Goal: Use online tool/utility

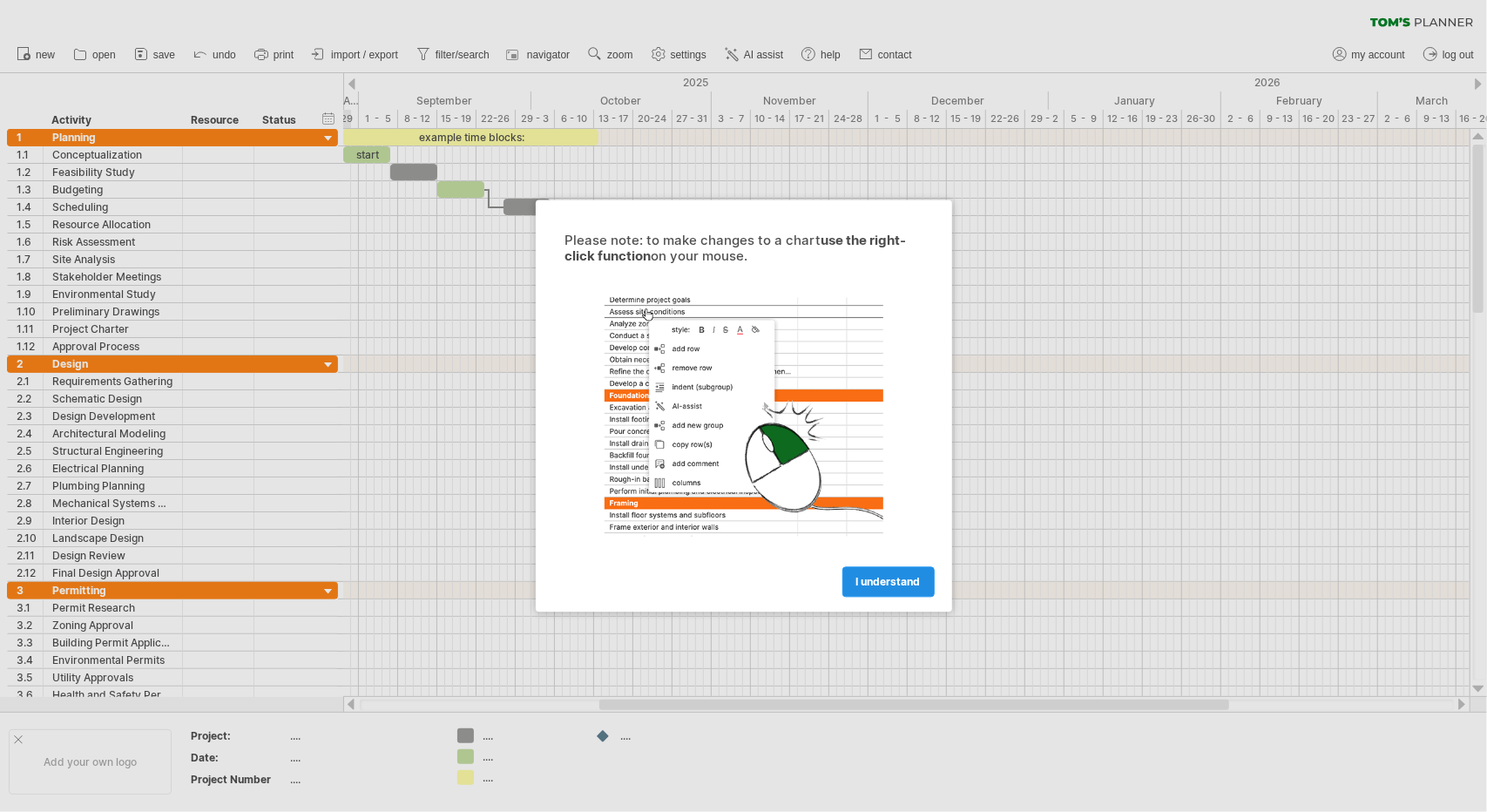
click at [894, 592] on link "I understand" at bounding box center [888, 582] width 93 height 30
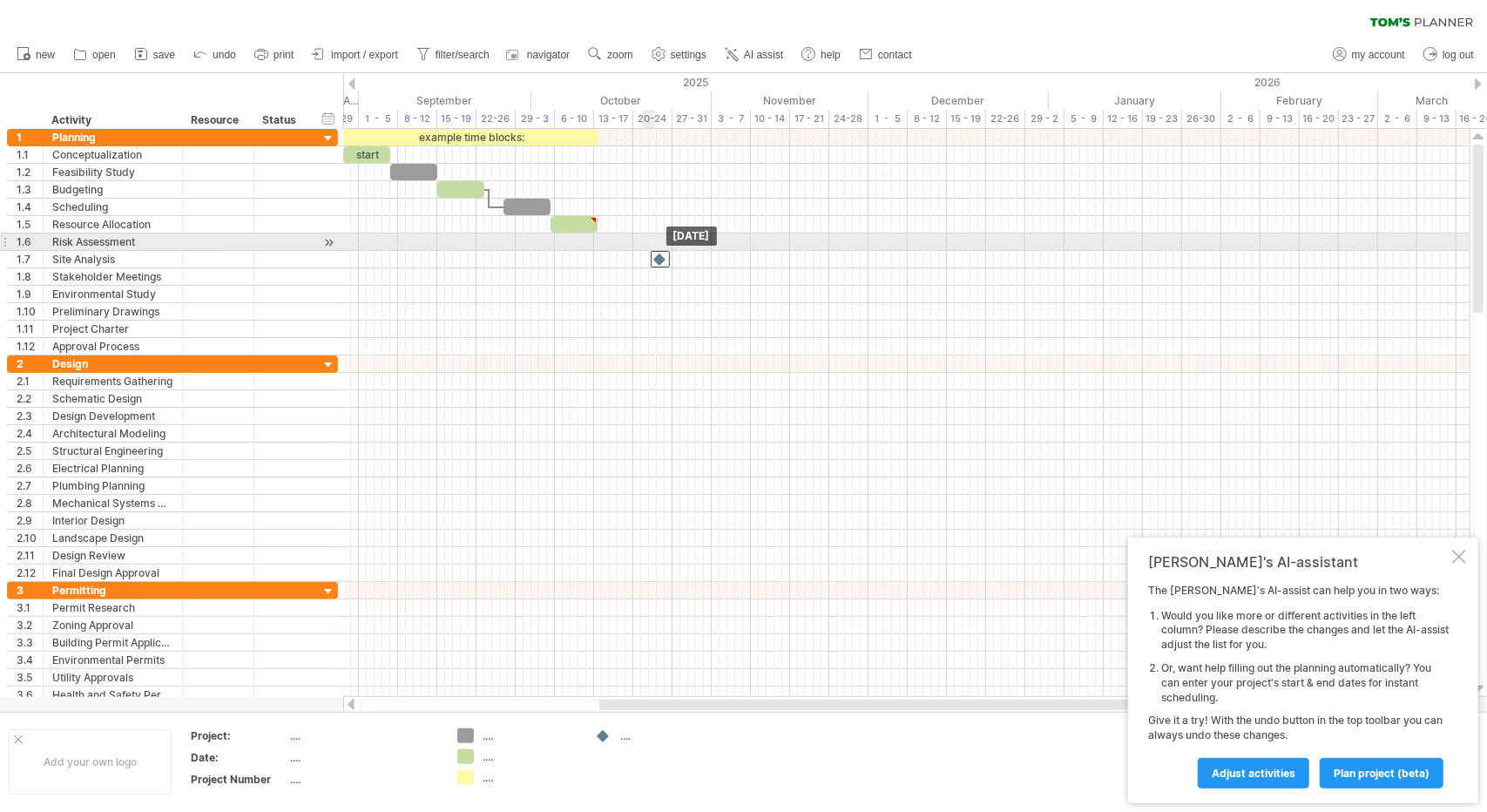
drag, startPoint x: 603, startPoint y: 239, endPoint x: 692, endPoint y: 251, distance: 89.8
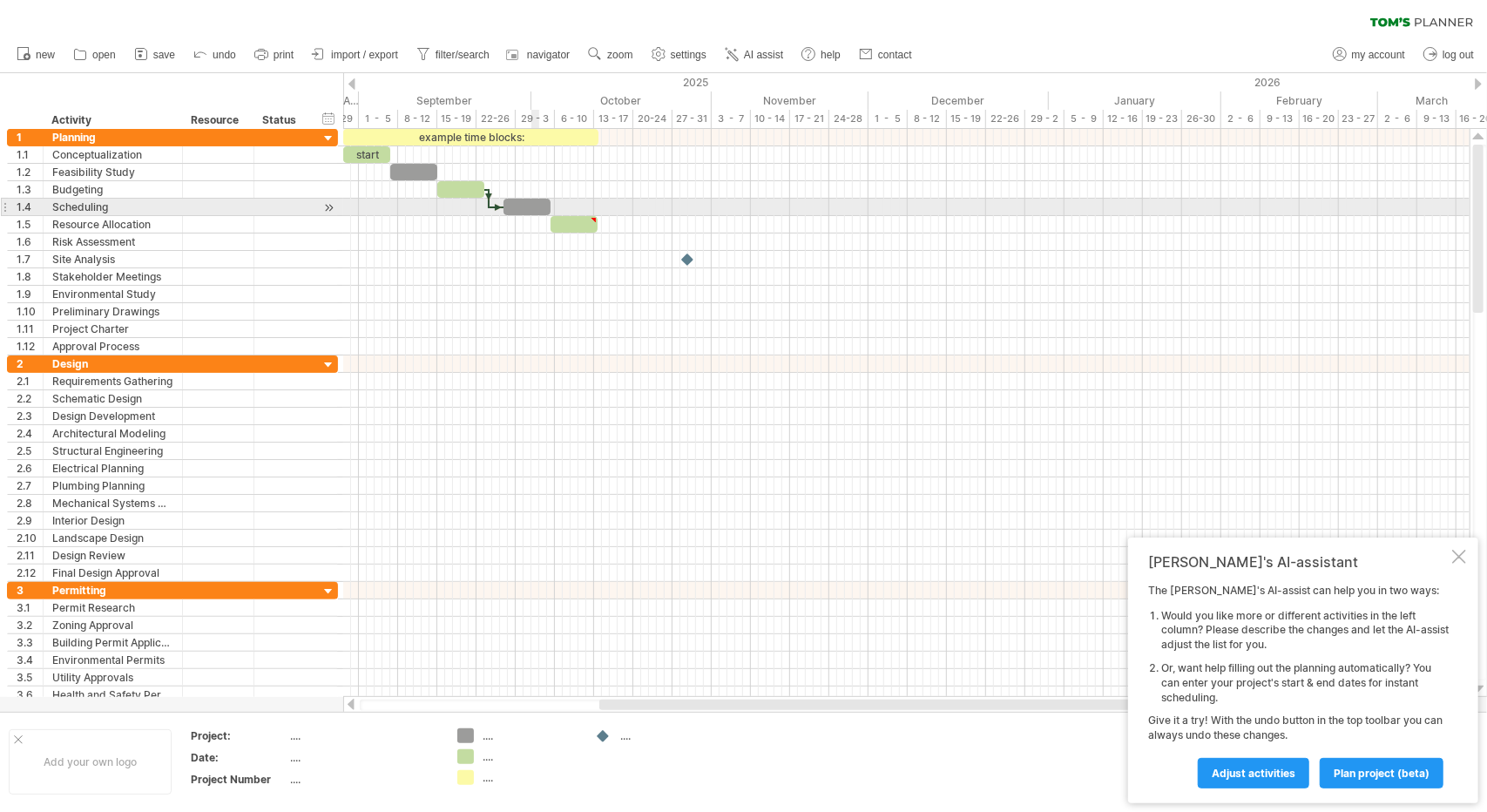
click at [535, 206] on div at bounding box center [526, 207] width 47 height 16
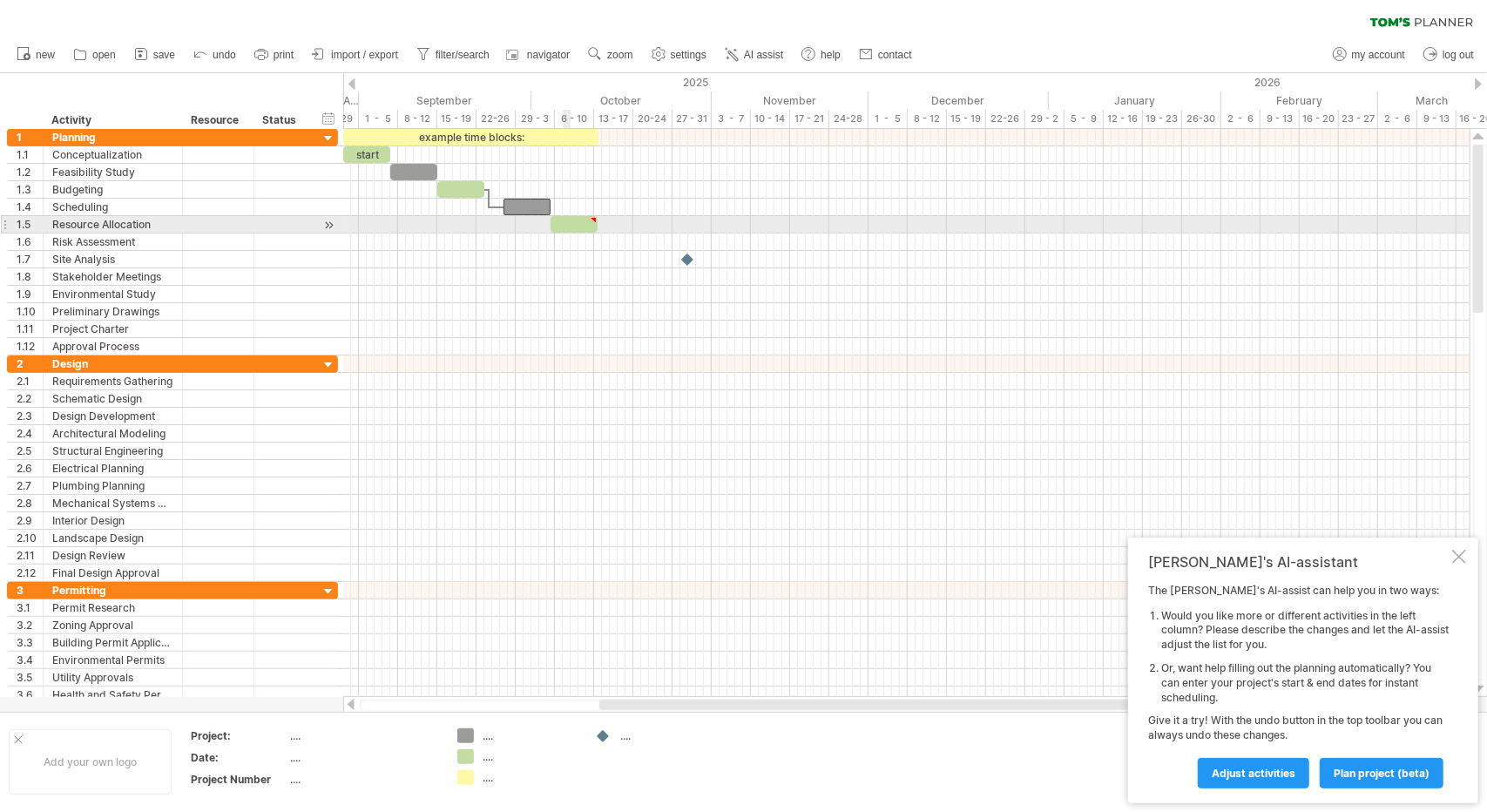
type textarea "**********"
drag, startPoint x: 681, startPoint y: 258, endPoint x: 588, endPoint y: 217, distance: 101.6
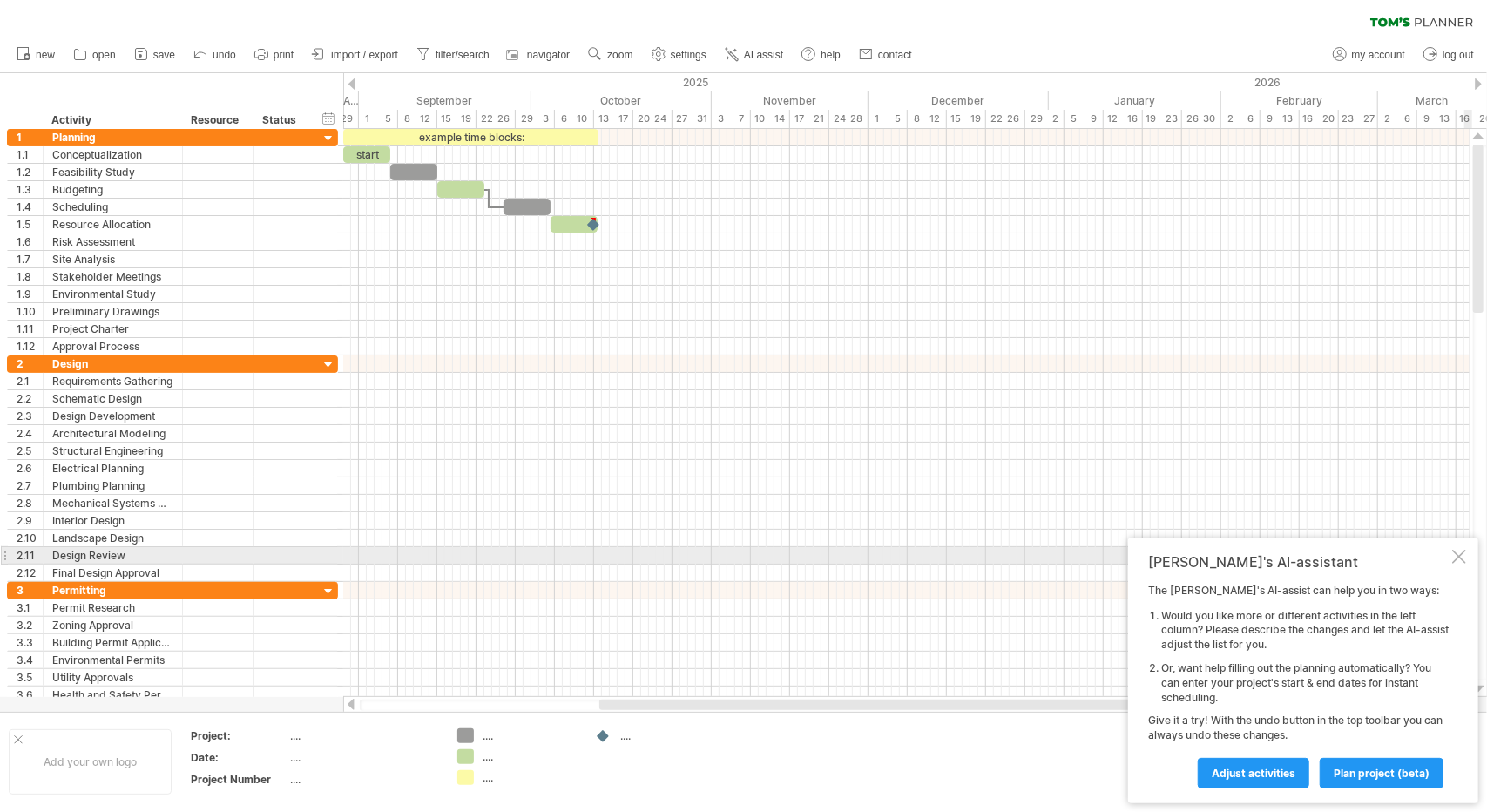
click at [1462, 557] on div at bounding box center [1459, 556] width 14 height 14
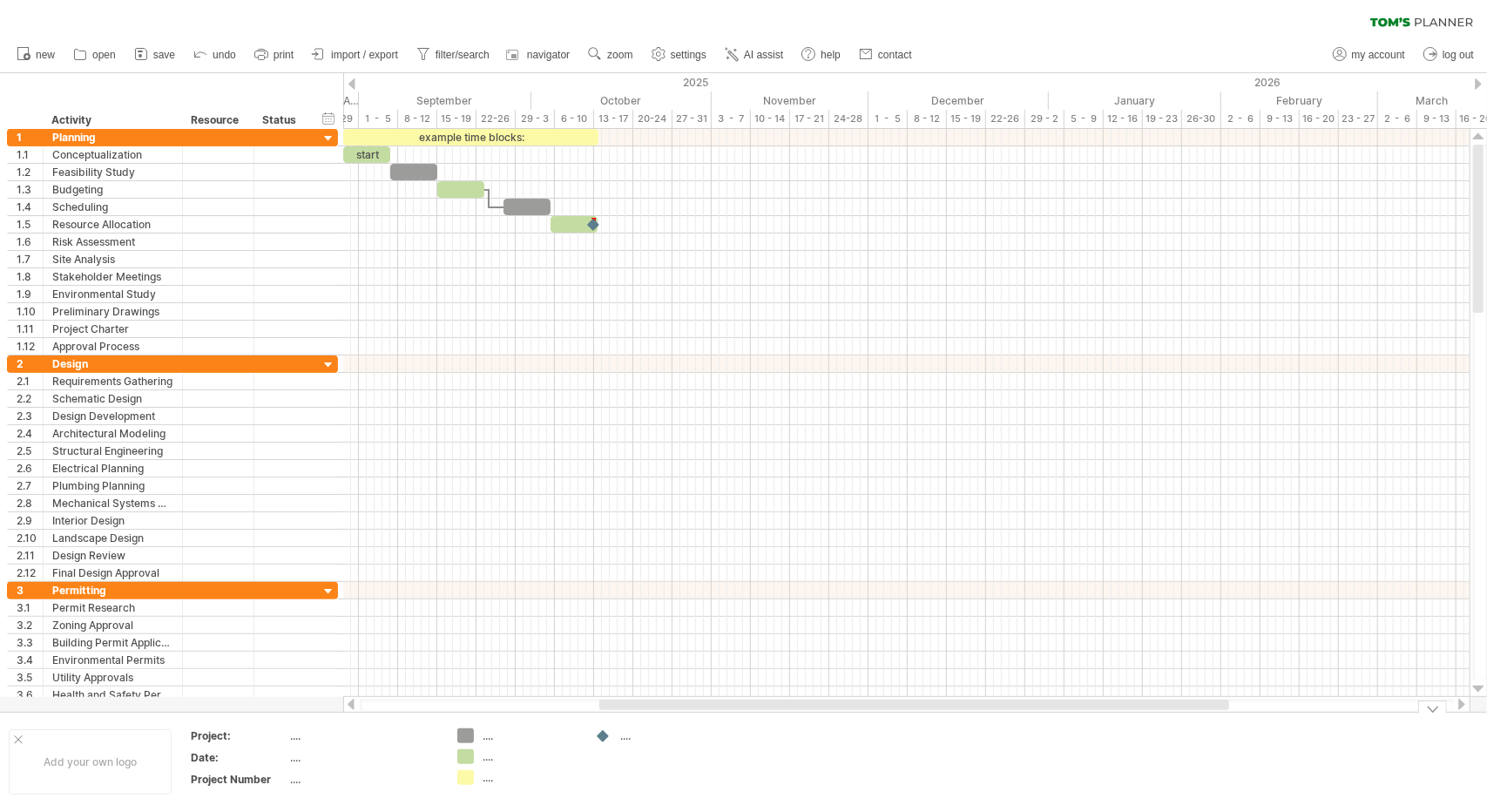
click at [467, 731] on div "Trying to reach [DOMAIN_NAME] Connected again... 0% clear filter new 1" at bounding box center [744, 406] width 1487 height 812
click at [472, 138] on div "example time blocks:" at bounding box center [470, 137] width 255 height 16
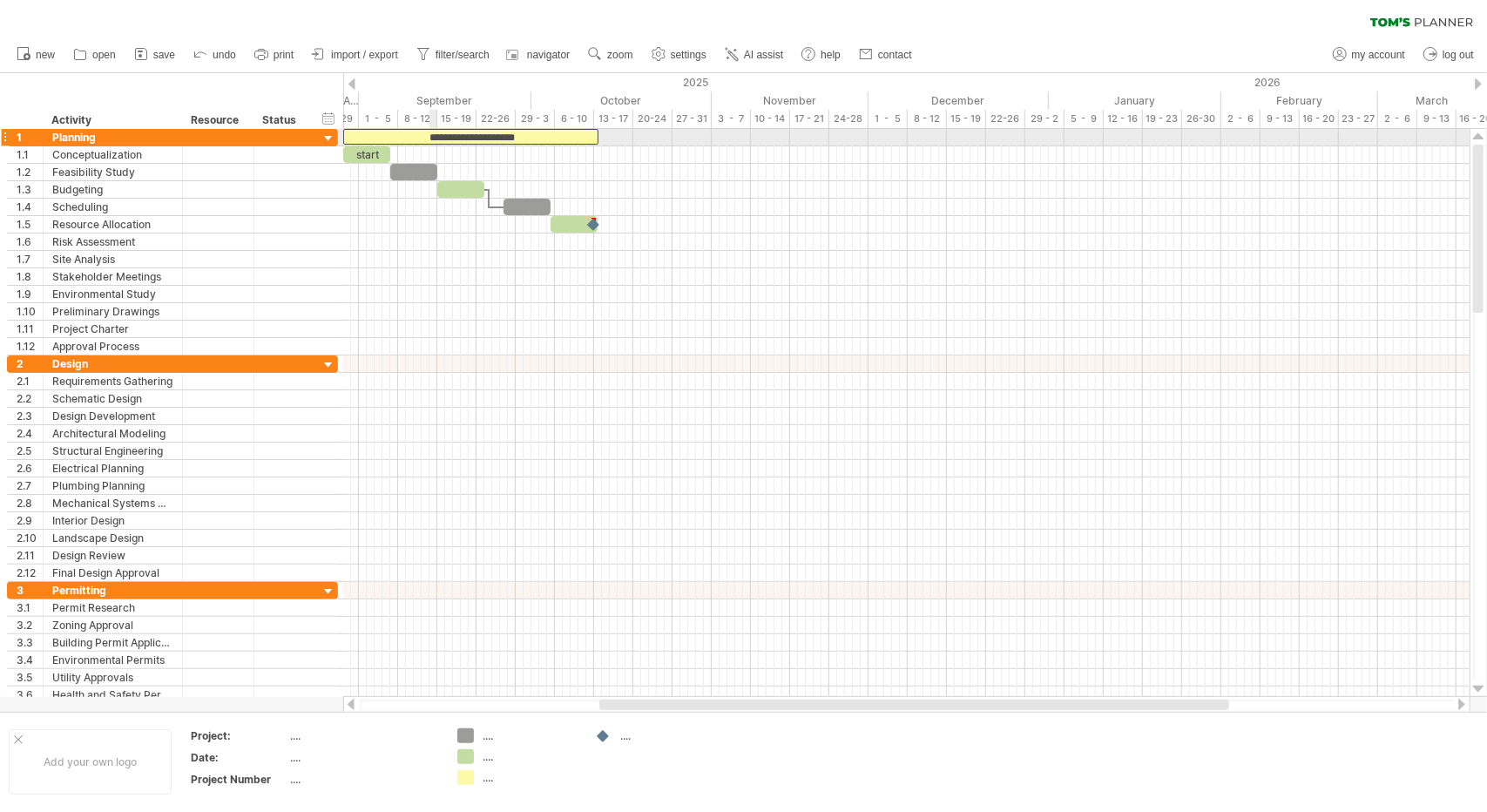
click at [432, 139] on div "**********" at bounding box center [470, 137] width 255 height 16
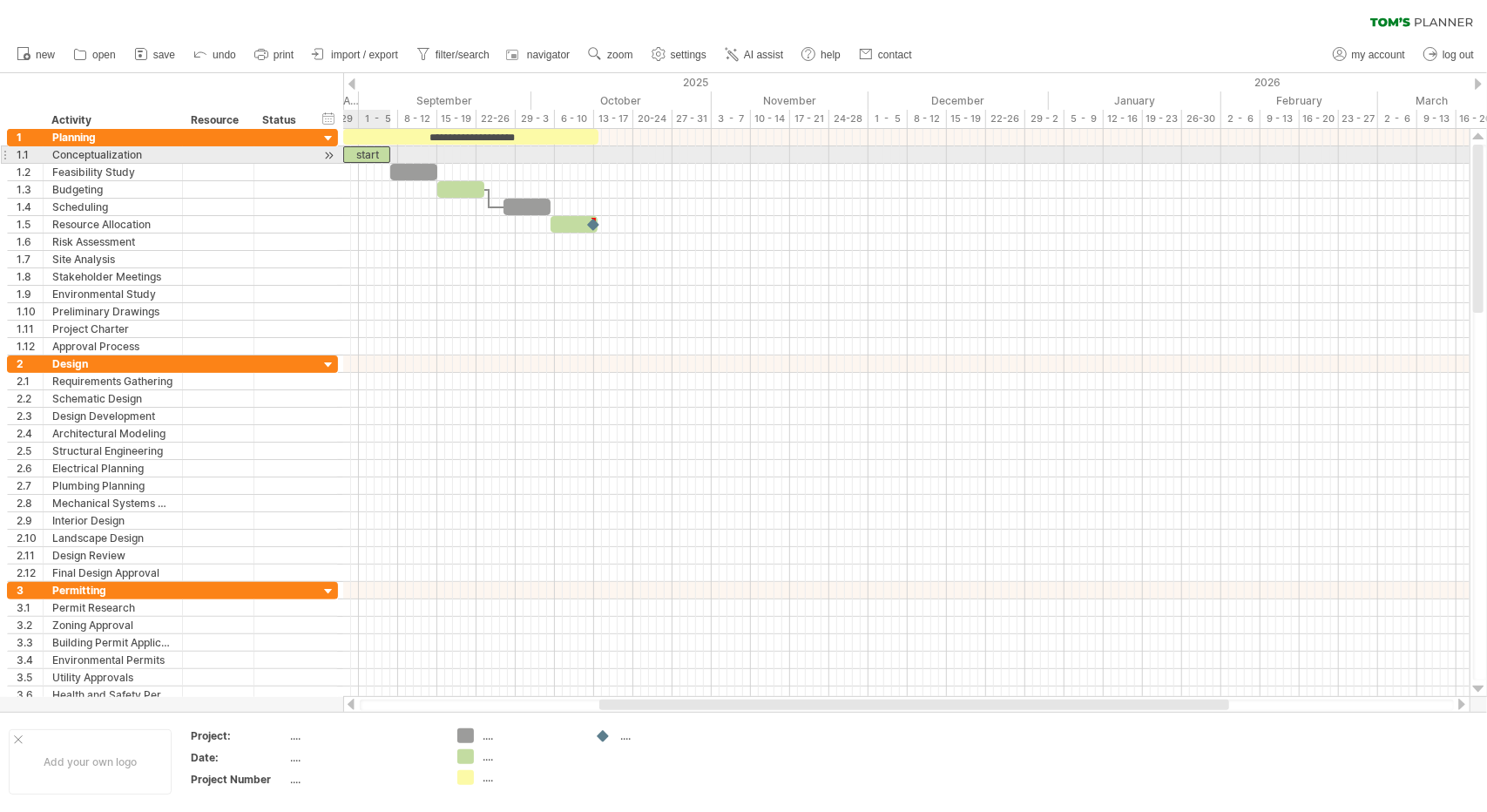
click at [377, 159] on div "start" at bounding box center [366, 155] width 47 height 16
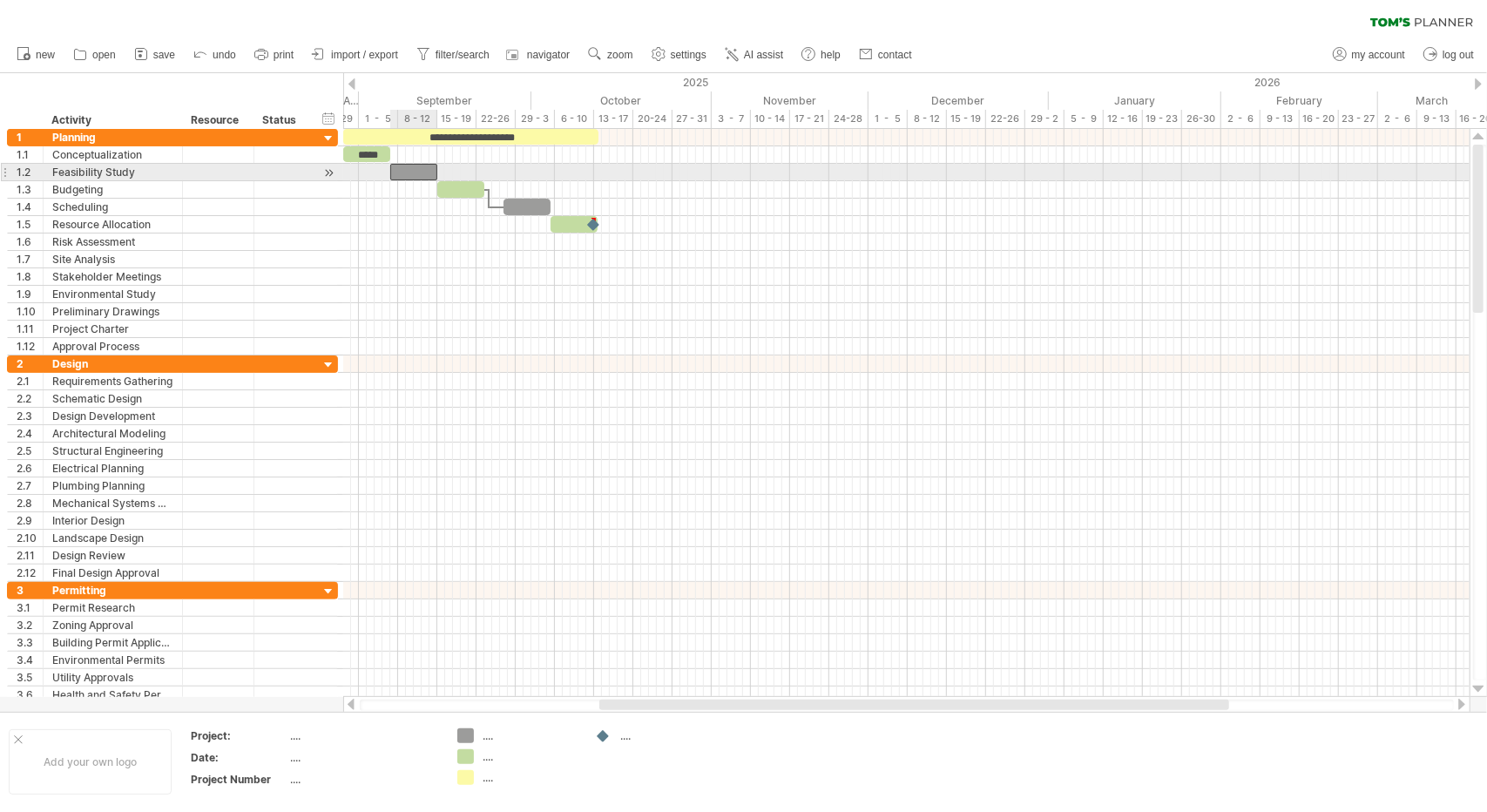
click at [413, 171] on div at bounding box center [413, 172] width 47 height 16
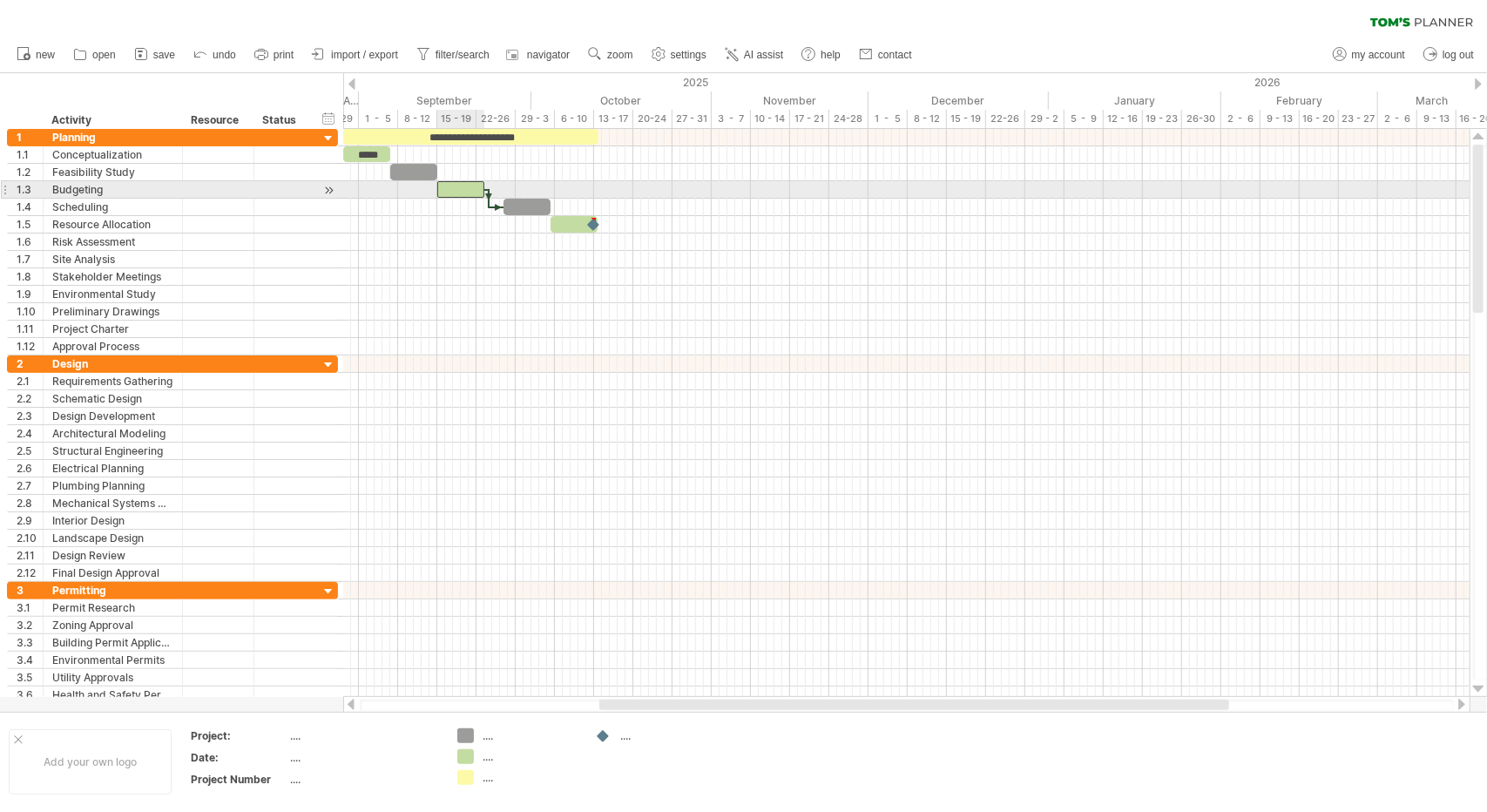
click at [461, 192] on div at bounding box center [460, 190] width 47 height 16
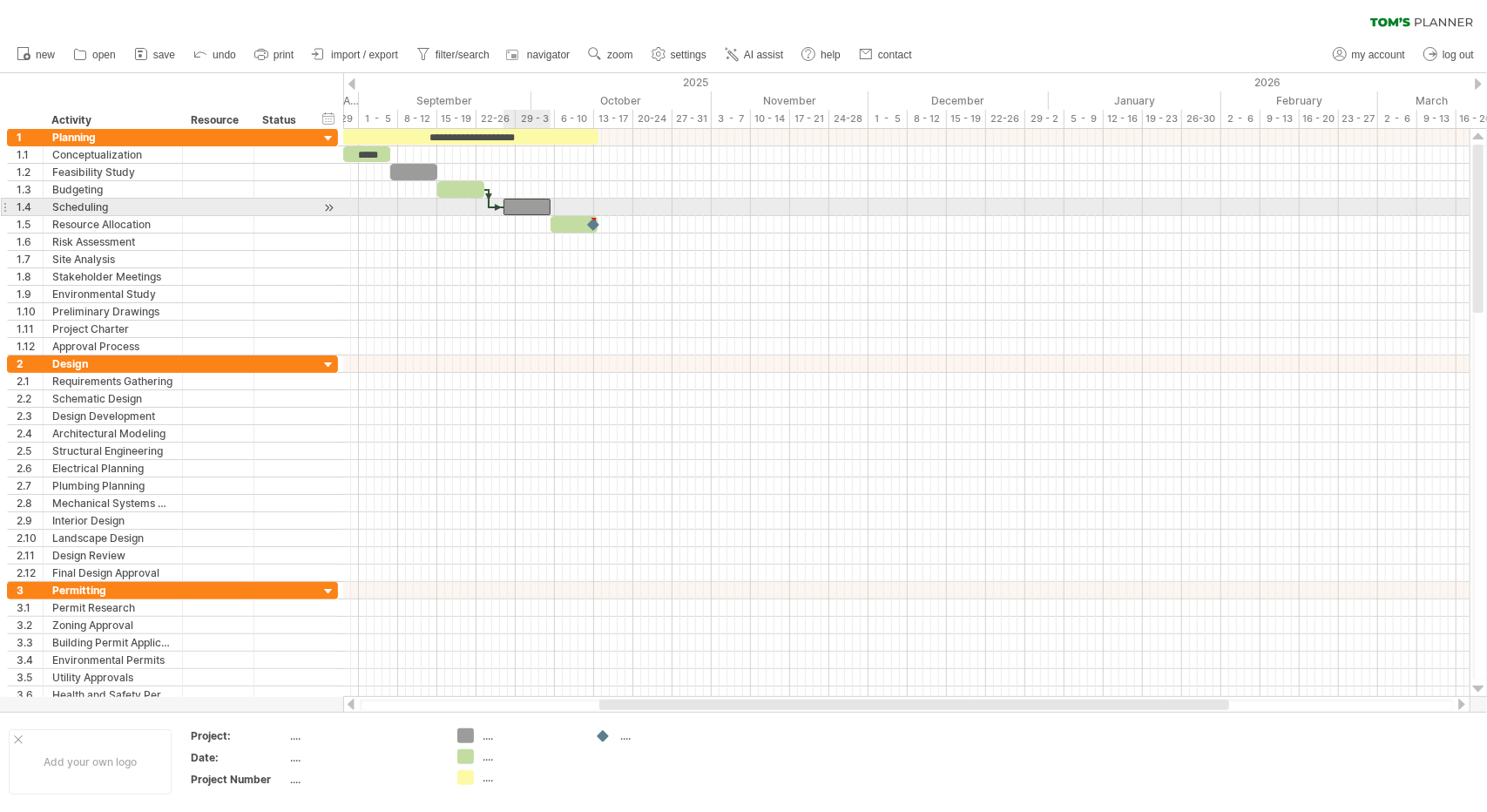
click at [527, 202] on div at bounding box center [526, 207] width 47 height 16
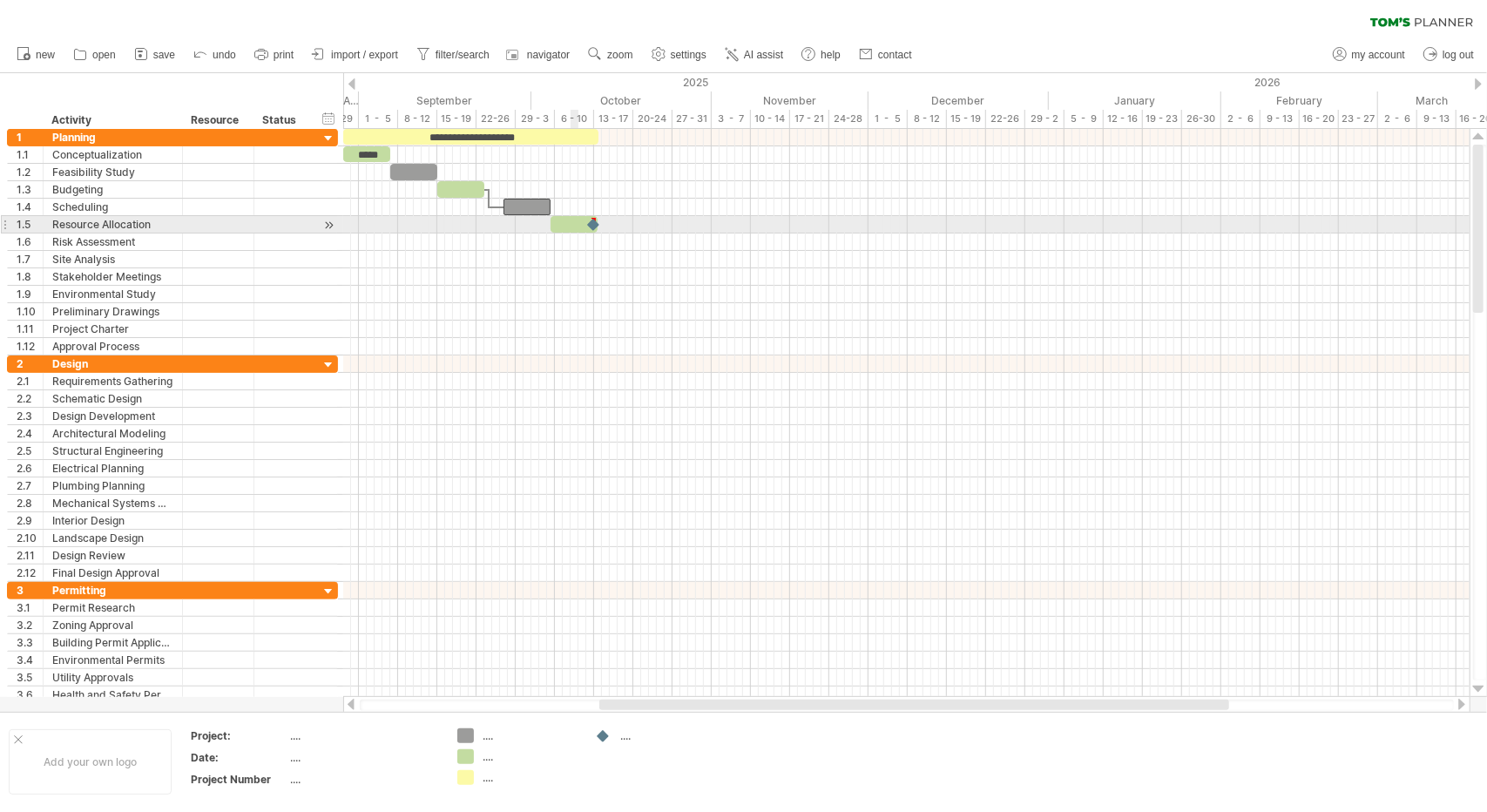
click at [571, 222] on div at bounding box center [574, 225] width 47 height 16
